Goal: Task Accomplishment & Management: Use online tool/utility

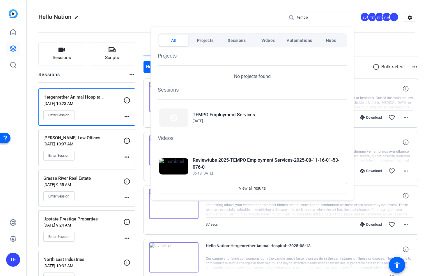
drag, startPoint x: 292, startPoint y: 19, endPoint x: 306, endPoint y: 19, distance: 13.1
click at [294, 19] on div at bounding box center [213, 138] width 427 height 276
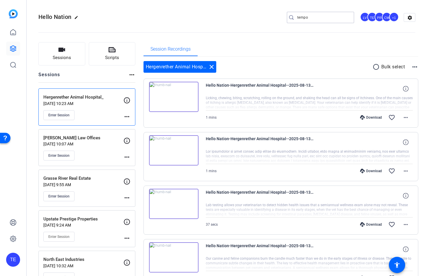
drag, startPoint x: 321, startPoint y: 19, endPoint x: 259, endPoint y: 17, distance: 62.0
click at [260, 17] on div "Hello Nation edit tempo LV TE PR CM +1 settings" at bounding box center [226, 17] width 377 height 9
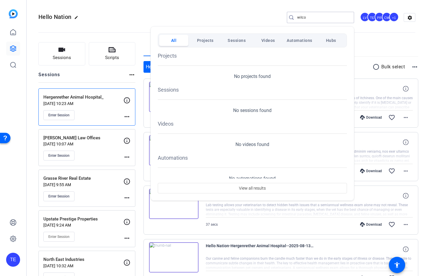
type input "wilco"
drag, startPoint x: 55, startPoint y: 54, endPoint x: 72, endPoint y: 54, distance: 16.6
click at [56, 54] on div at bounding box center [213, 138] width 427 height 276
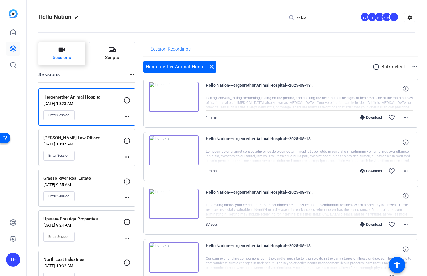
click at [69, 54] on button "Sessions" at bounding box center [61, 53] width 47 height 23
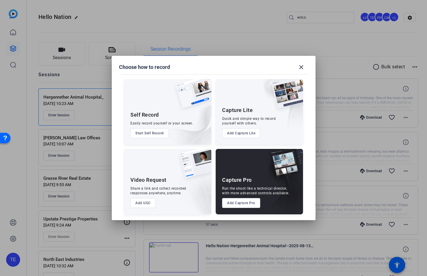
click at [240, 206] on button "Add Capture Pro" at bounding box center [241, 203] width 38 height 10
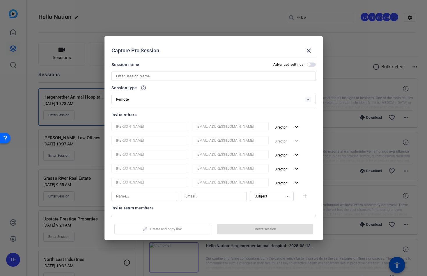
click at [132, 77] on input at bounding box center [213, 76] width 195 height 7
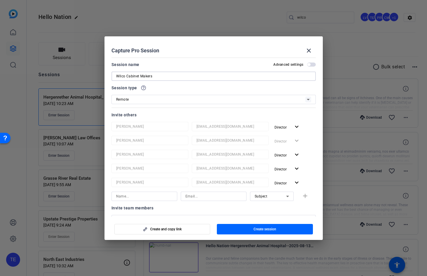
type input "Wilco Cabinet Makers"
click at [267, 232] on span "button" at bounding box center [265, 229] width 96 height 14
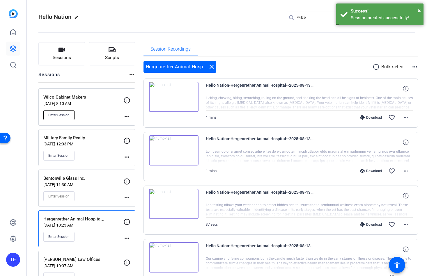
click at [56, 114] on span "Enter Session" at bounding box center [58, 115] width 21 height 5
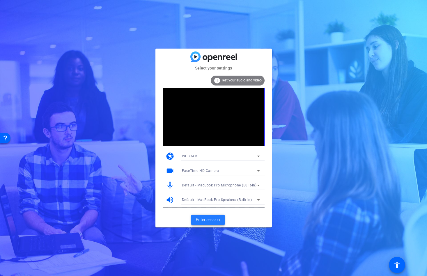
click at [209, 219] on span "Enter session" at bounding box center [208, 220] width 24 height 6
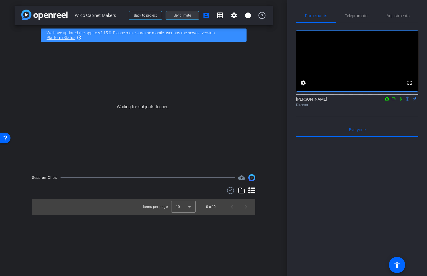
click at [184, 15] on span "Send invite" at bounding box center [182, 15] width 17 height 5
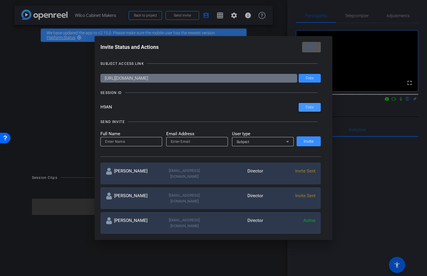
click at [312, 109] on span "Copy" at bounding box center [310, 107] width 8 height 4
